Goal: Task Accomplishment & Management: Use online tool/utility

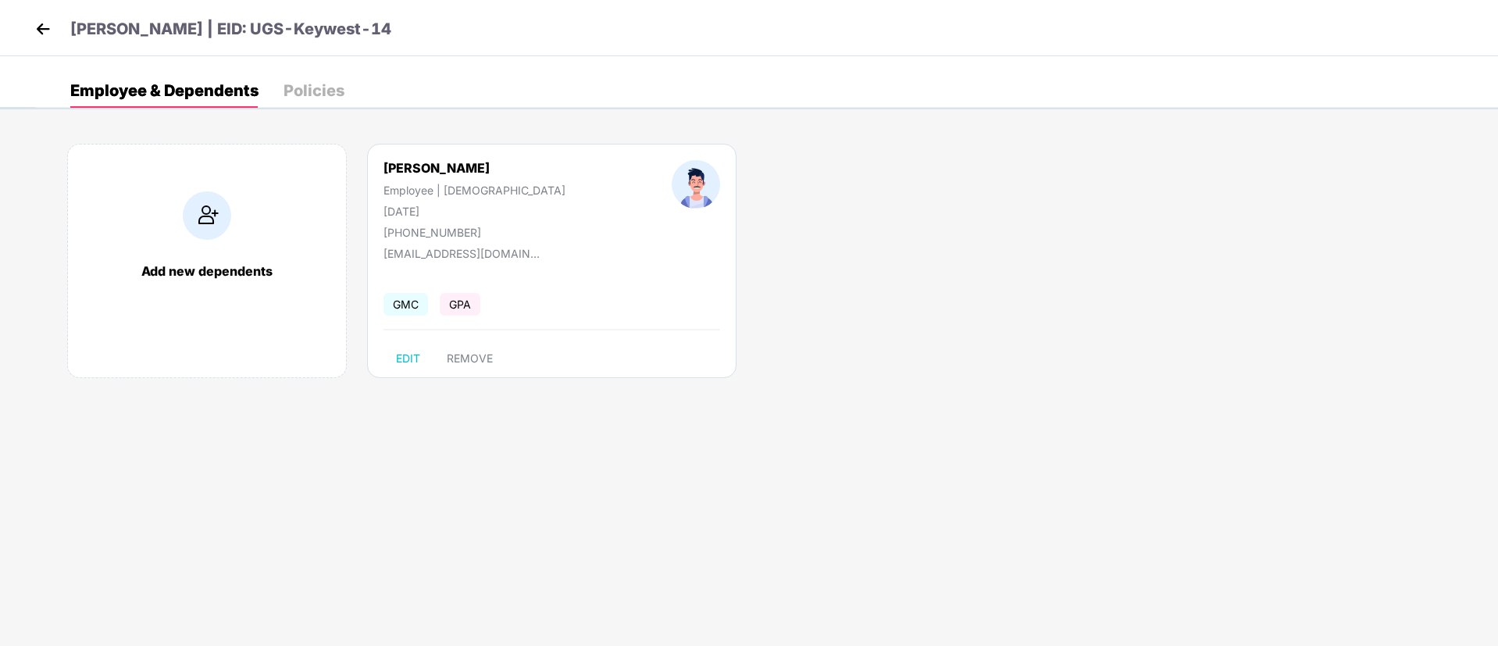
click at [50, 26] on img at bounding box center [42, 28] width 23 height 23
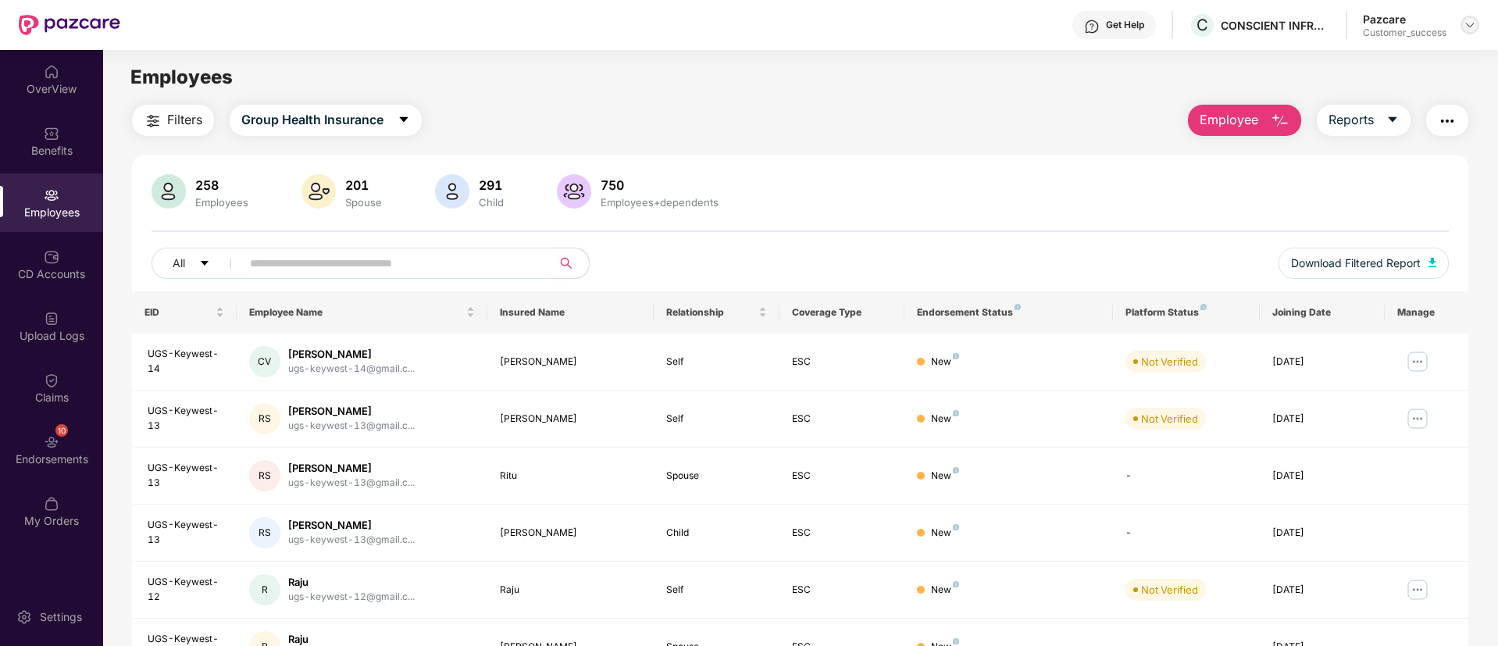
click at [1473, 24] on img at bounding box center [1470, 25] width 13 height 13
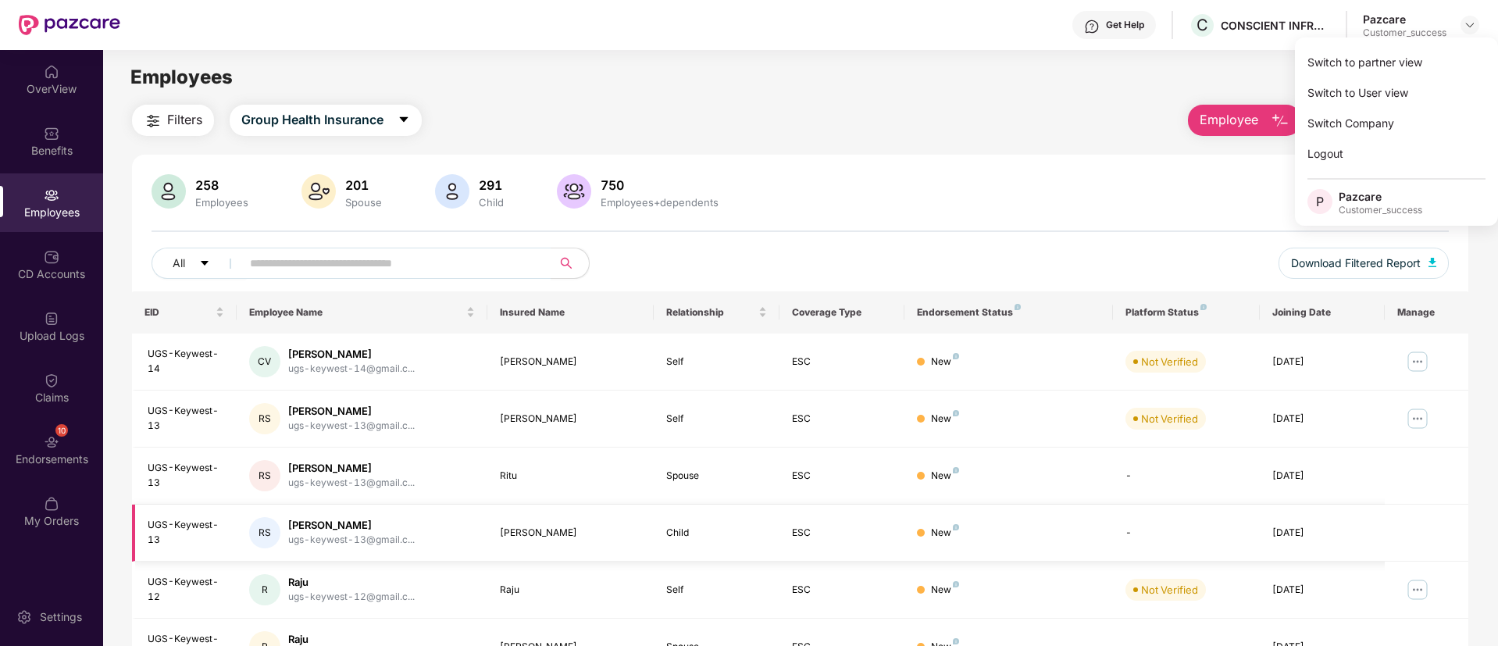
click at [1205, 545] on td "-" at bounding box center [1186, 533] width 146 height 57
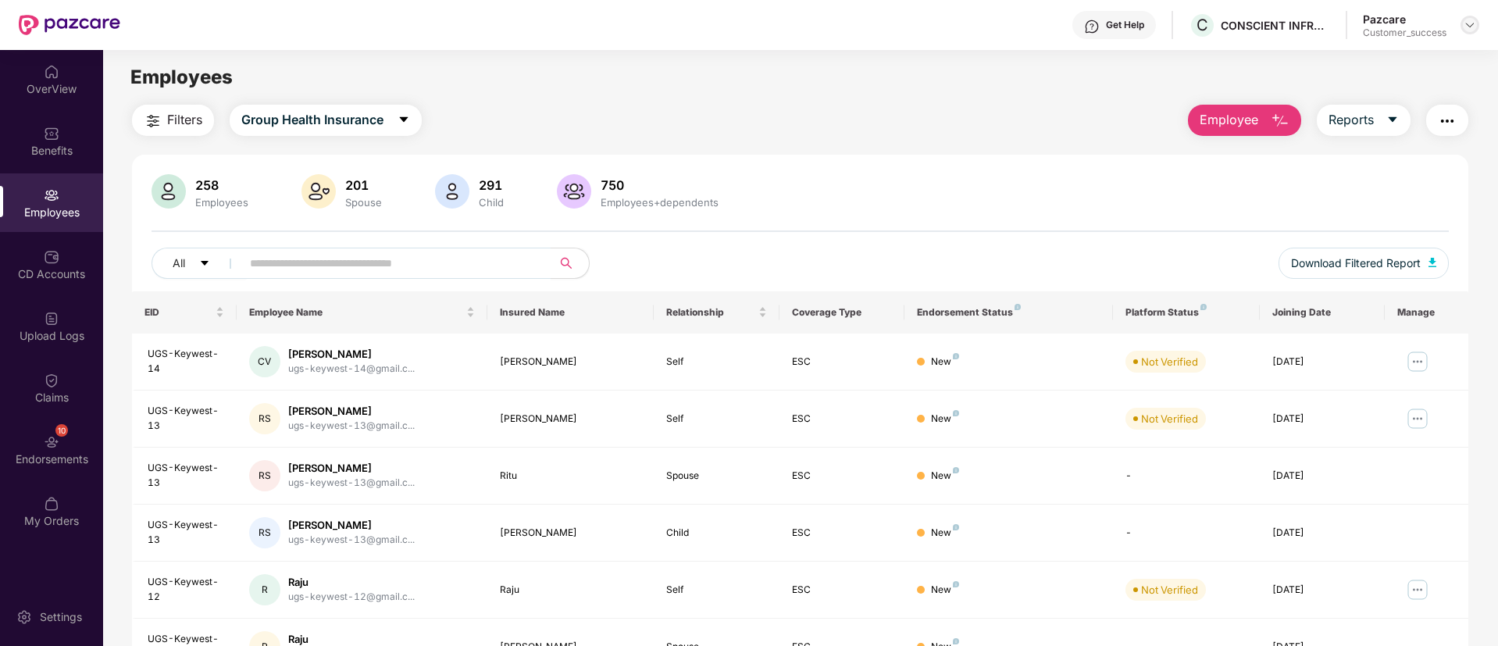
click at [1463, 19] on div at bounding box center [1470, 25] width 19 height 19
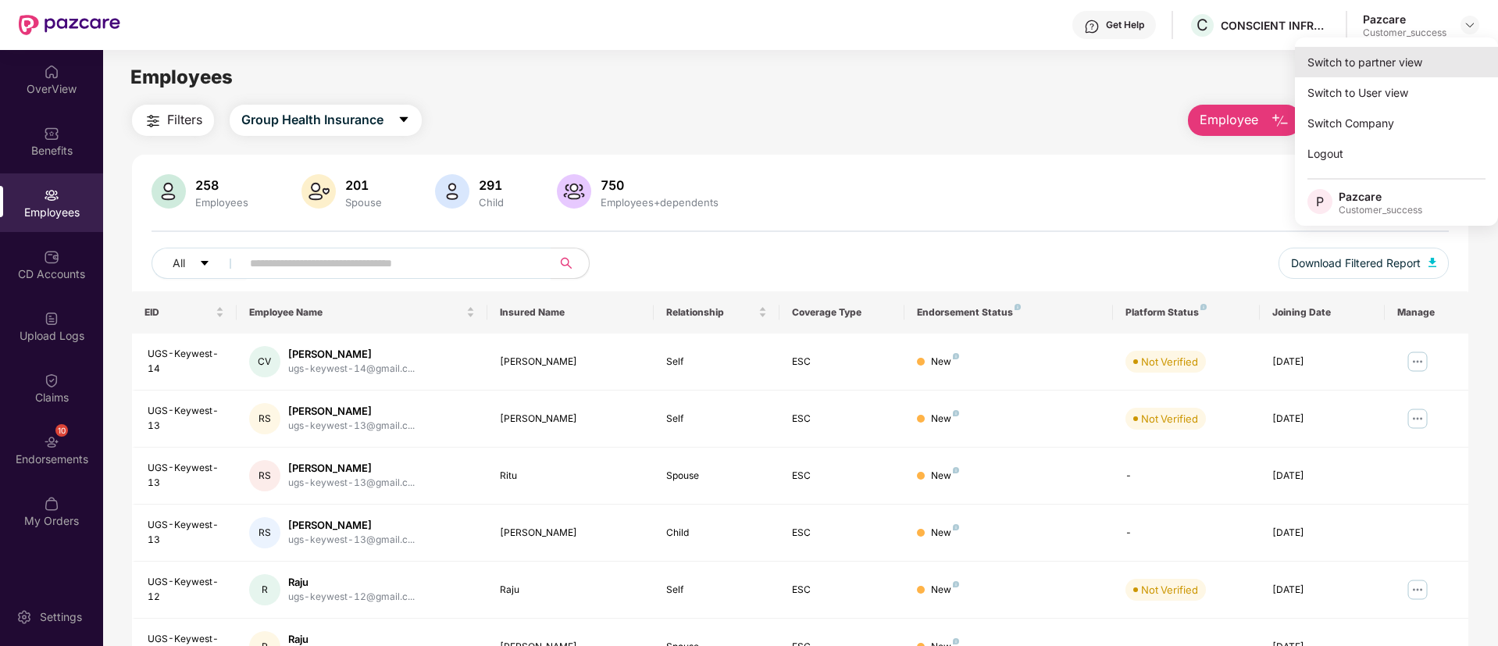
click at [1397, 70] on div "Switch to partner view" at bounding box center [1396, 62] width 203 height 30
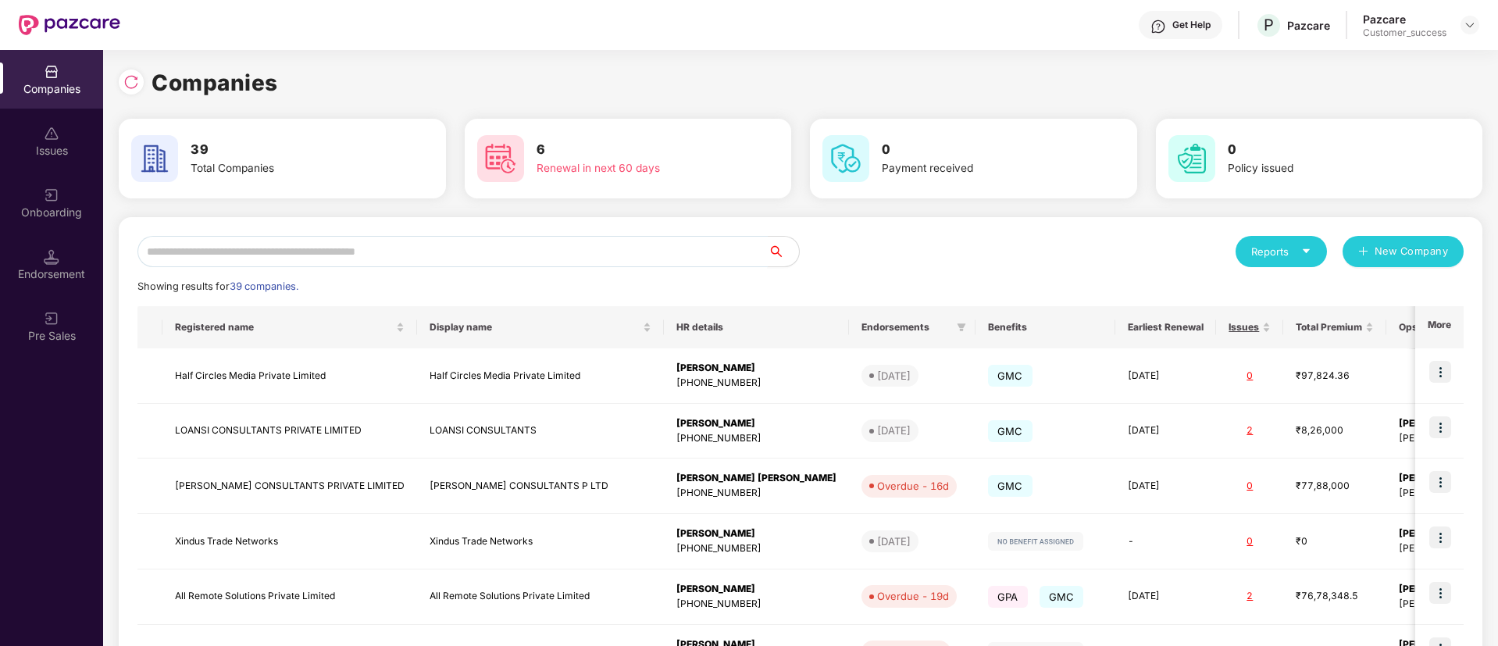
click at [483, 266] on input "text" at bounding box center [453, 251] width 630 height 31
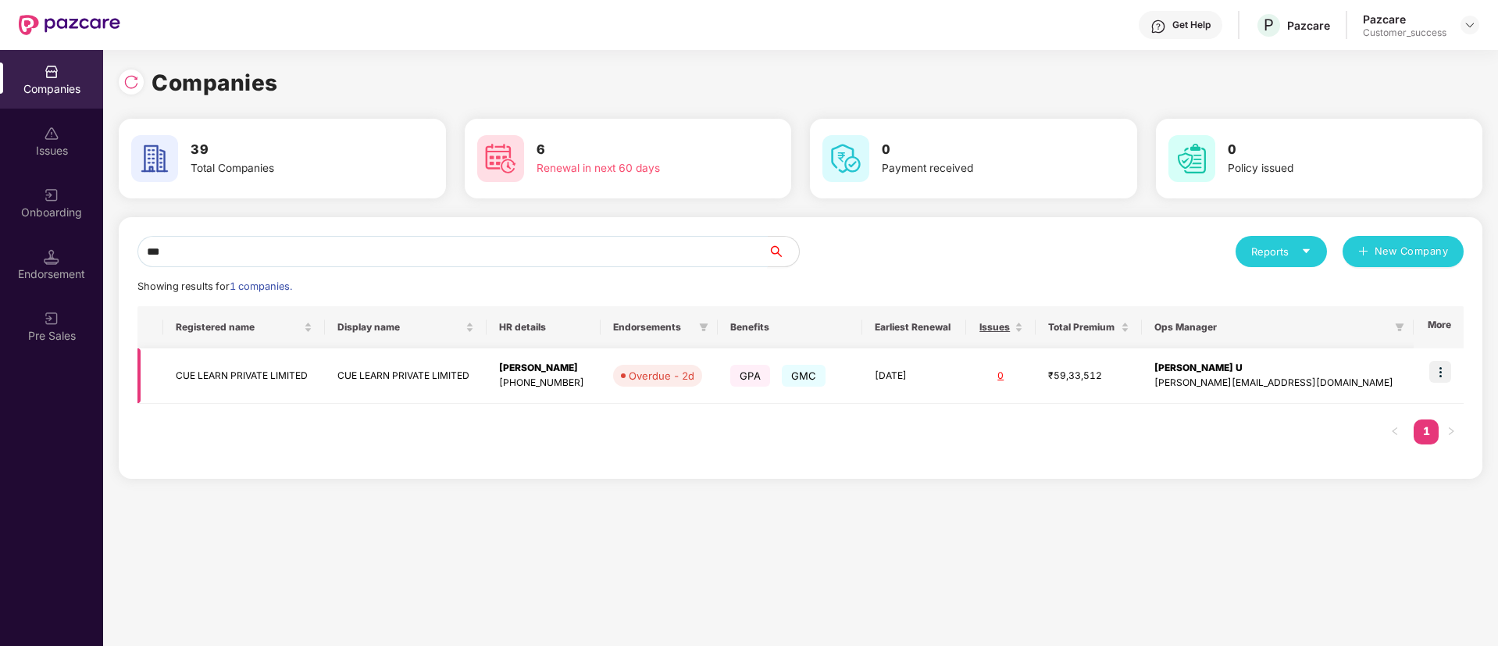
type input "***"
click at [1449, 361] on img at bounding box center [1441, 372] width 22 height 22
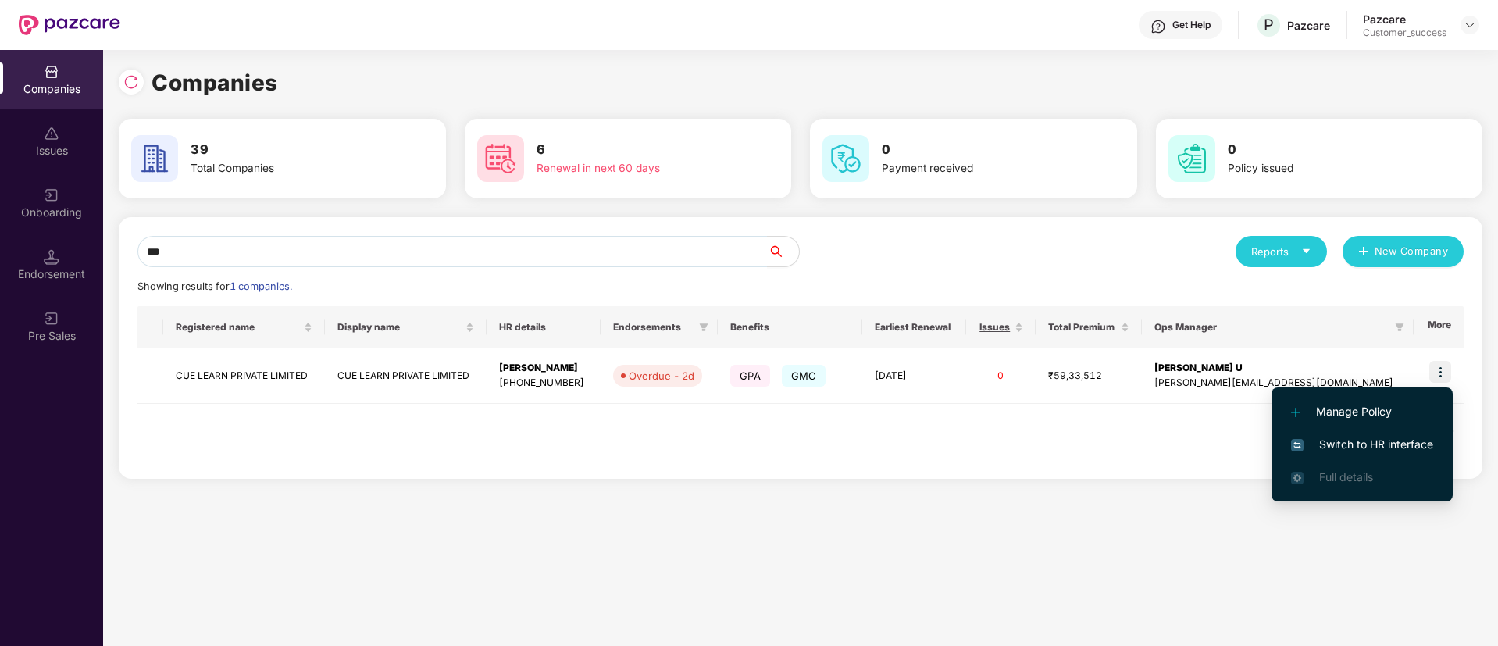
click at [1398, 444] on span "Switch to HR interface" at bounding box center [1362, 444] width 142 height 17
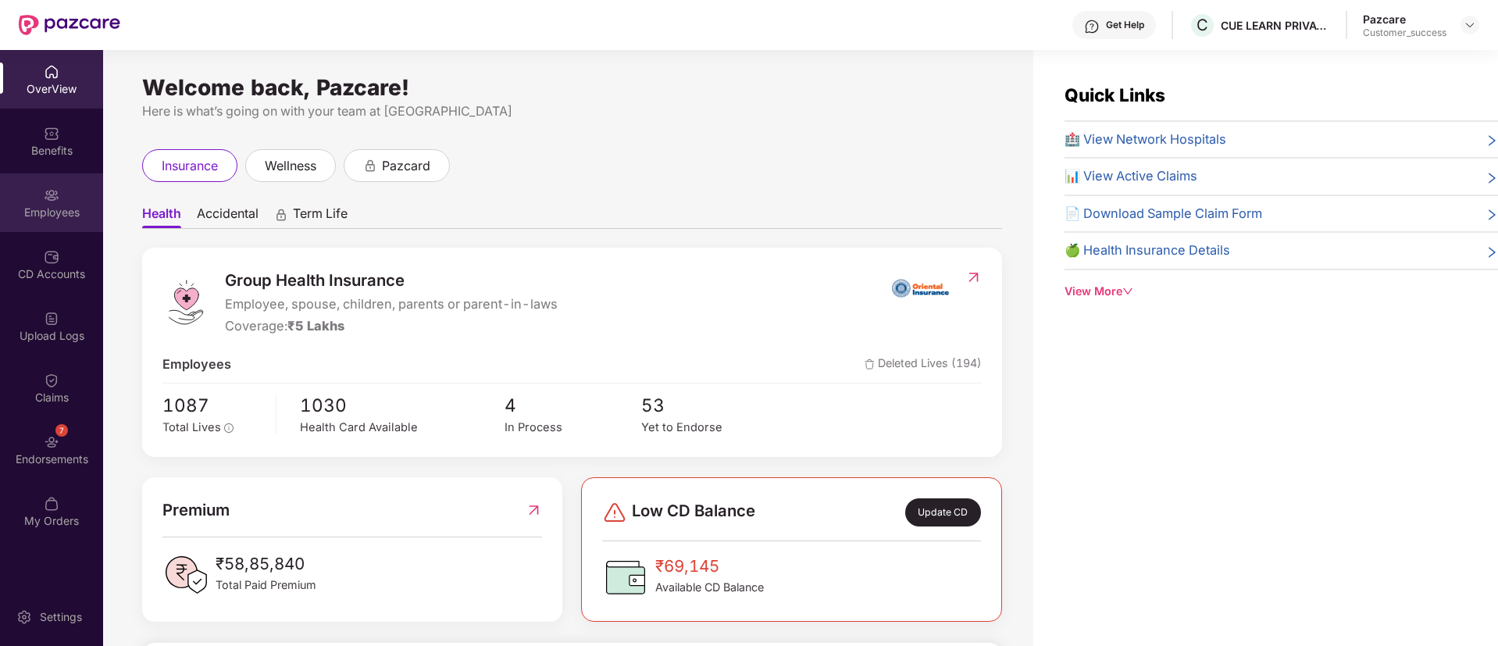
click at [78, 198] on div "Employees" at bounding box center [51, 202] width 103 height 59
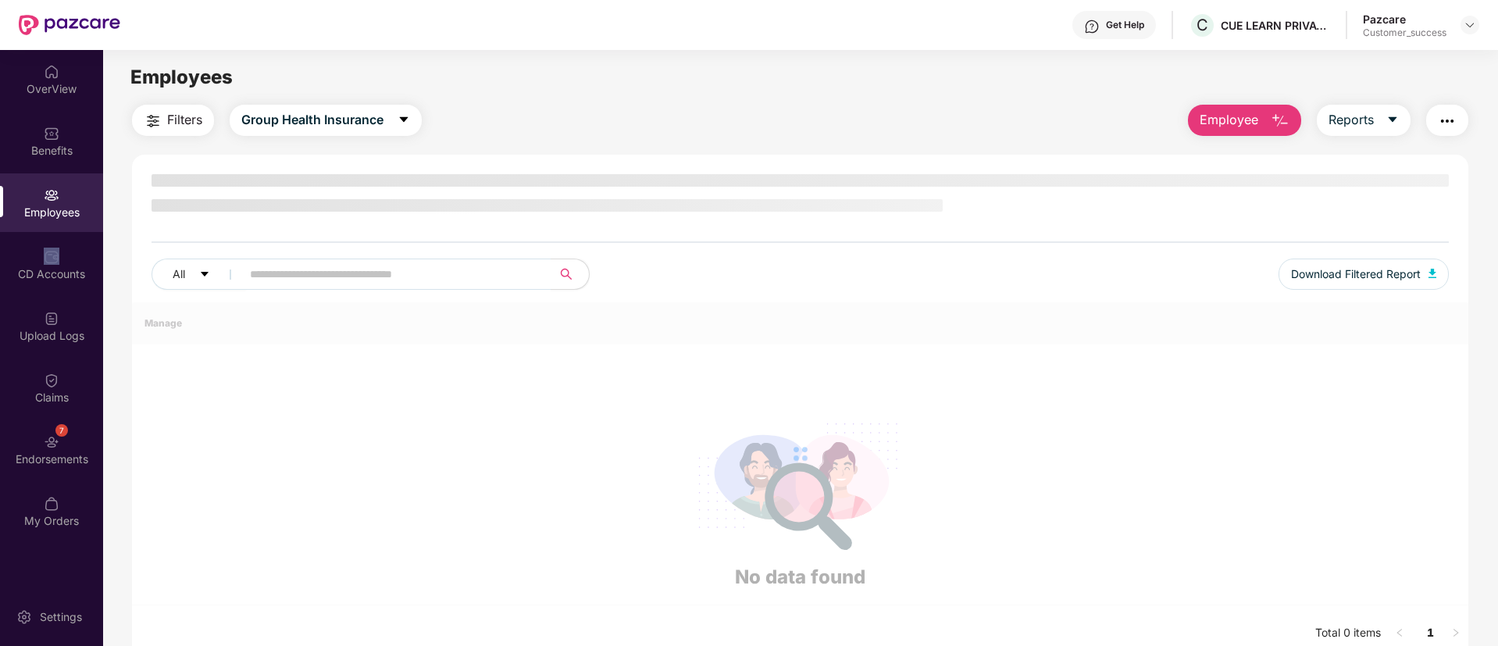
click at [78, 198] on div "Employees" at bounding box center [51, 202] width 103 height 59
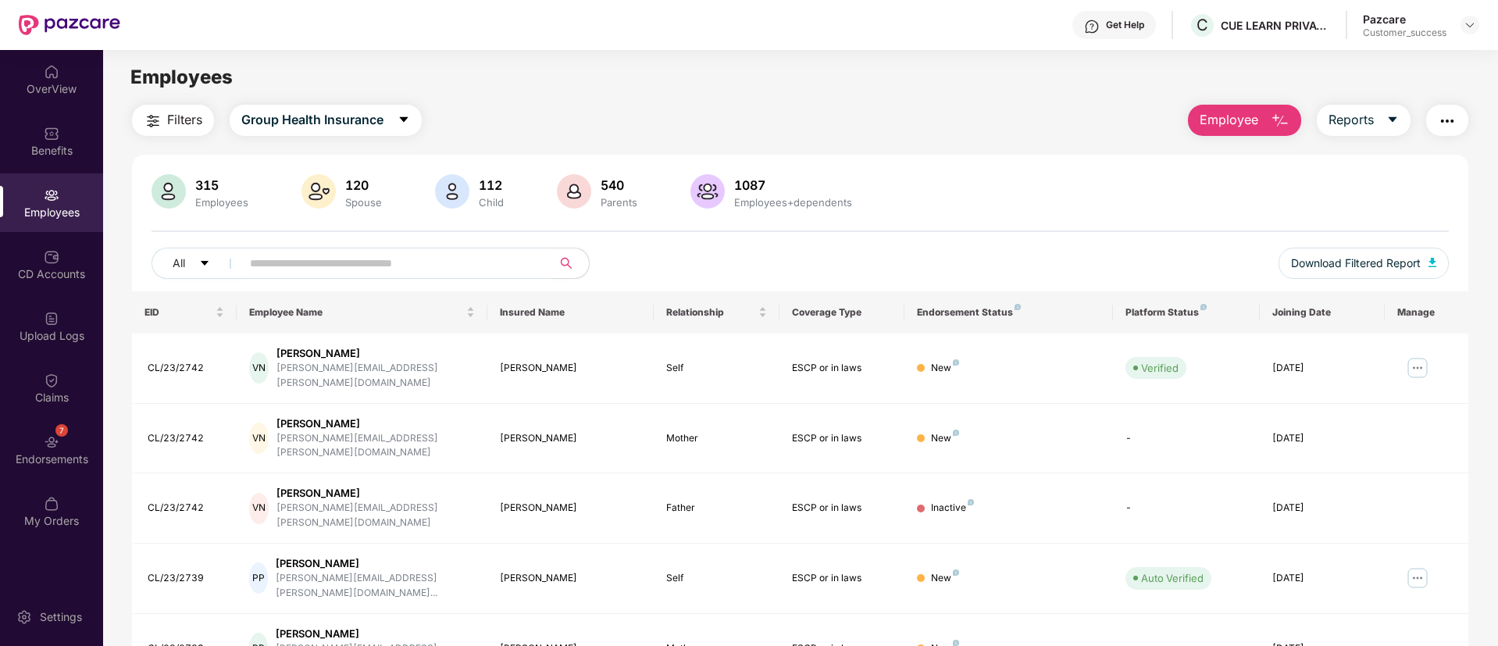
click at [480, 254] on input "text" at bounding box center [390, 263] width 280 height 23
click at [1353, 269] on span "Download Filtered Report" at bounding box center [1356, 263] width 130 height 17
